Goal: Check status

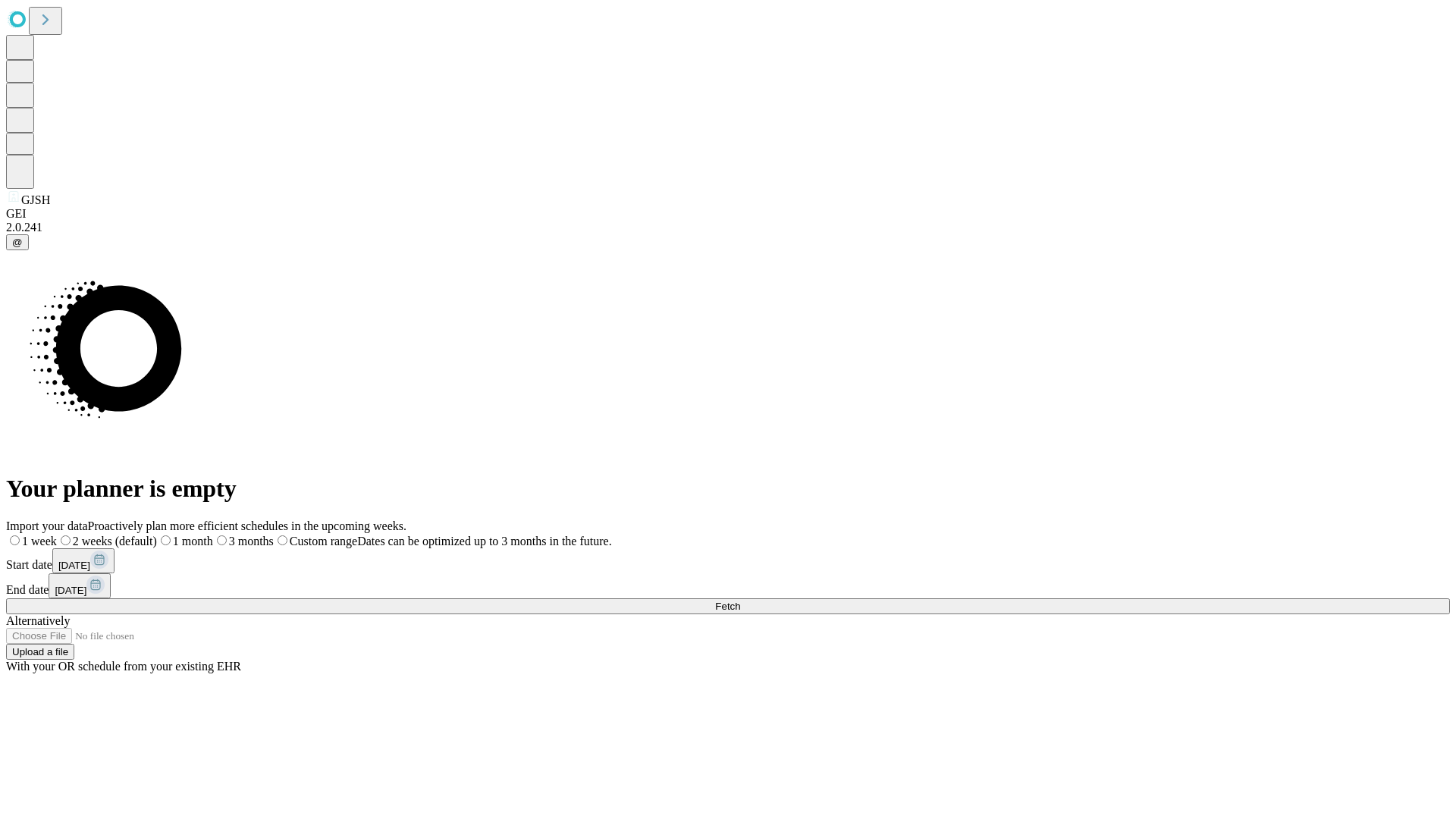
click at [740, 601] on span "Fetch" at bounding box center [728, 606] width 25 height 12
